Goal: Information Seeking & Learning: Check status

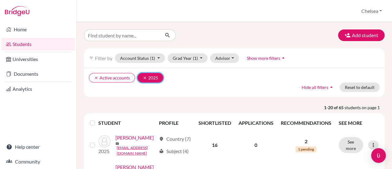
click at [143, 79] on button "clear 2025" at bounding box center [150, 77] width 26 height 9
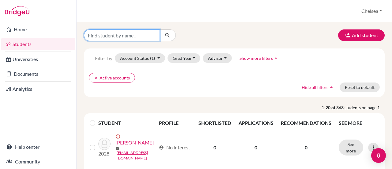
click at [121, 38] on input "Find student by name..." at bounding box center [122, 35] width 76 height 12
type input "kim"
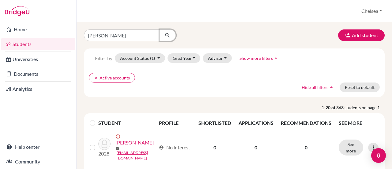
click at [169, 35] on icon "submit" at bounding box center [167, 35] width 6 height 6
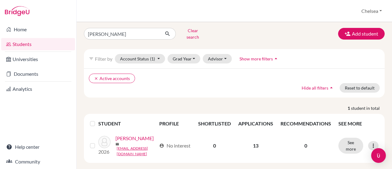
scroll to position [5, 0]
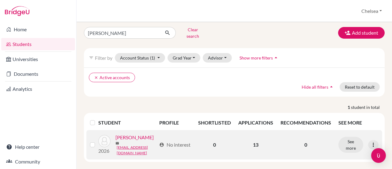
click at [131, 137] on link "[PERSON_NAME]" at bounding box center [134, 136] width 38 height 7
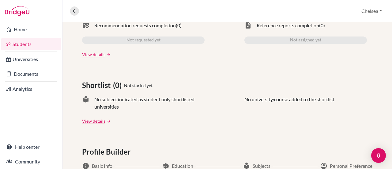
scroll to position [61, 0]
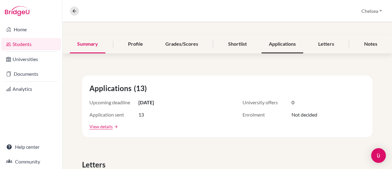
click at [278, 44] on div "Applications" at bounding box center [282, 44] width 42 height 18
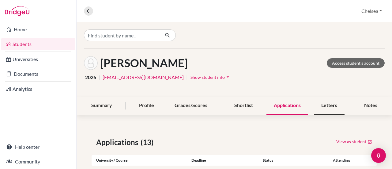
click at [317, 106] on div "Letters" at bounding box center [329, 105] width 31 height 18
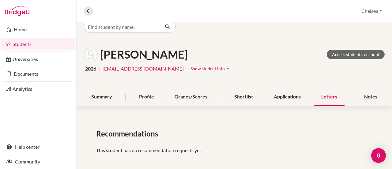
scroll to position [13, 0]
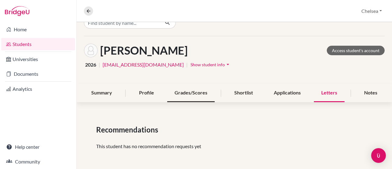
click at [199, 91] on div "Grades/Scores" at bounding box center [190, 93] width 47 height 18
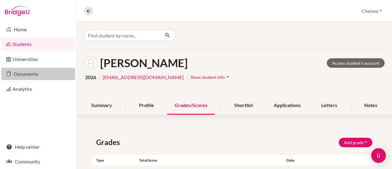
click at [20, 74] on link "Documents" at bounding box center [38, 74] width 74 height 12
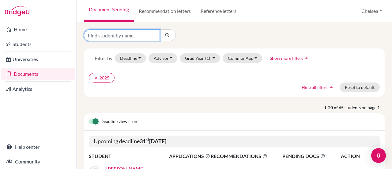
click at [115, 33] on input "Find student by name..." at bounding box center [122, 35] width 76 height 12
type input "kim"
click button "submit" at bounding box center [167, 35] width 16 height 12
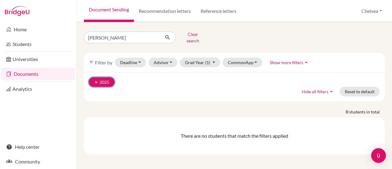
click at [96, 80] on icon "clear" at bounding box center [96, 82] width 4 height 4
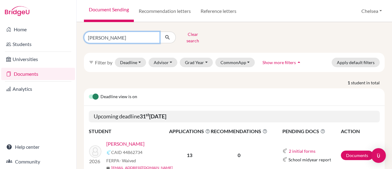
click at [110, 36] on input "kim" at bounding box center [122, 38] width 76 height 12
click button "submit" at bounding box center [167, 38] width 16 height 12
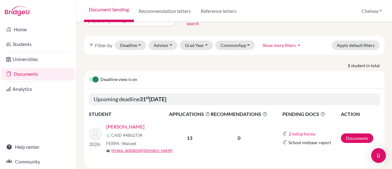
scroll to position [26, 0]
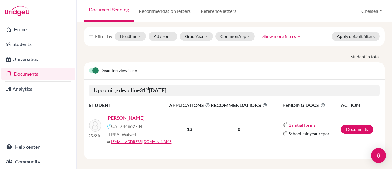
click at [120, 115] on link "[PERSON_NAME]" at bounding box center [125, 117] width 38 height 7
